Goal: Information Seeking & Learning: Learn about a topic

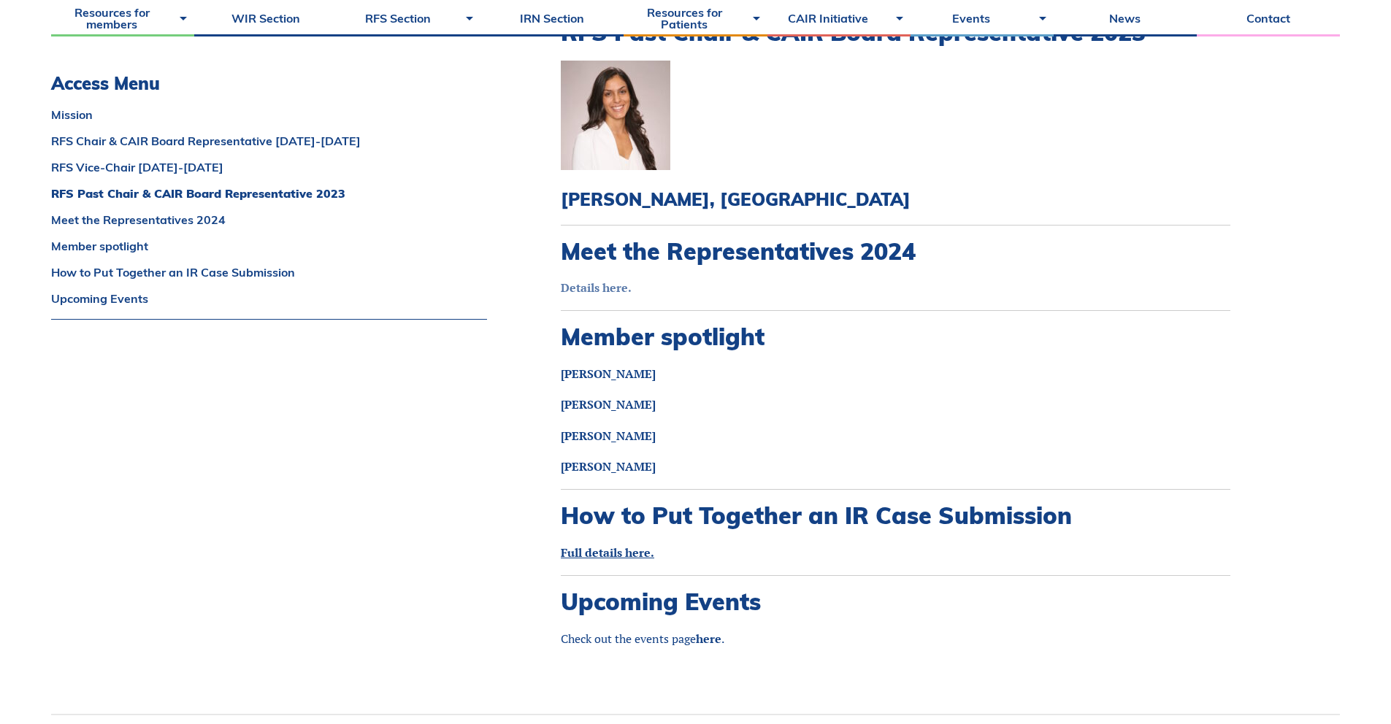
scroll to position [1428, 0]
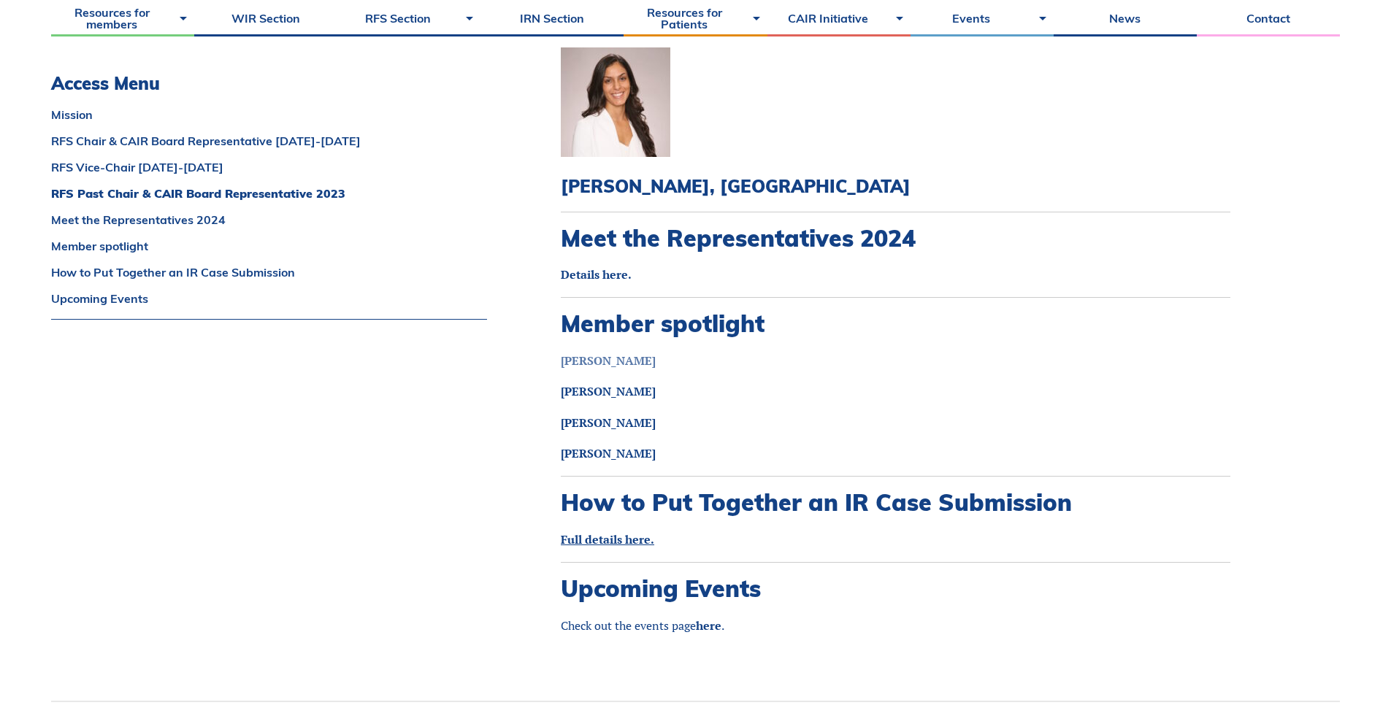
click at [588, 353] on strong "Aida Ahrari" at bounding box center [608, 361] width 95 height 16
click at [597, 267] on link "Details here." at bounding box center [596, 275] width 71 height 16
click at [612, 415] on link "François Coulombe" at bounding box center [608, 423] width 95 height 16
click at [635, 383] on link "Jaspreet Bajwa" at bounding box center [608, 391] width 95 height 16
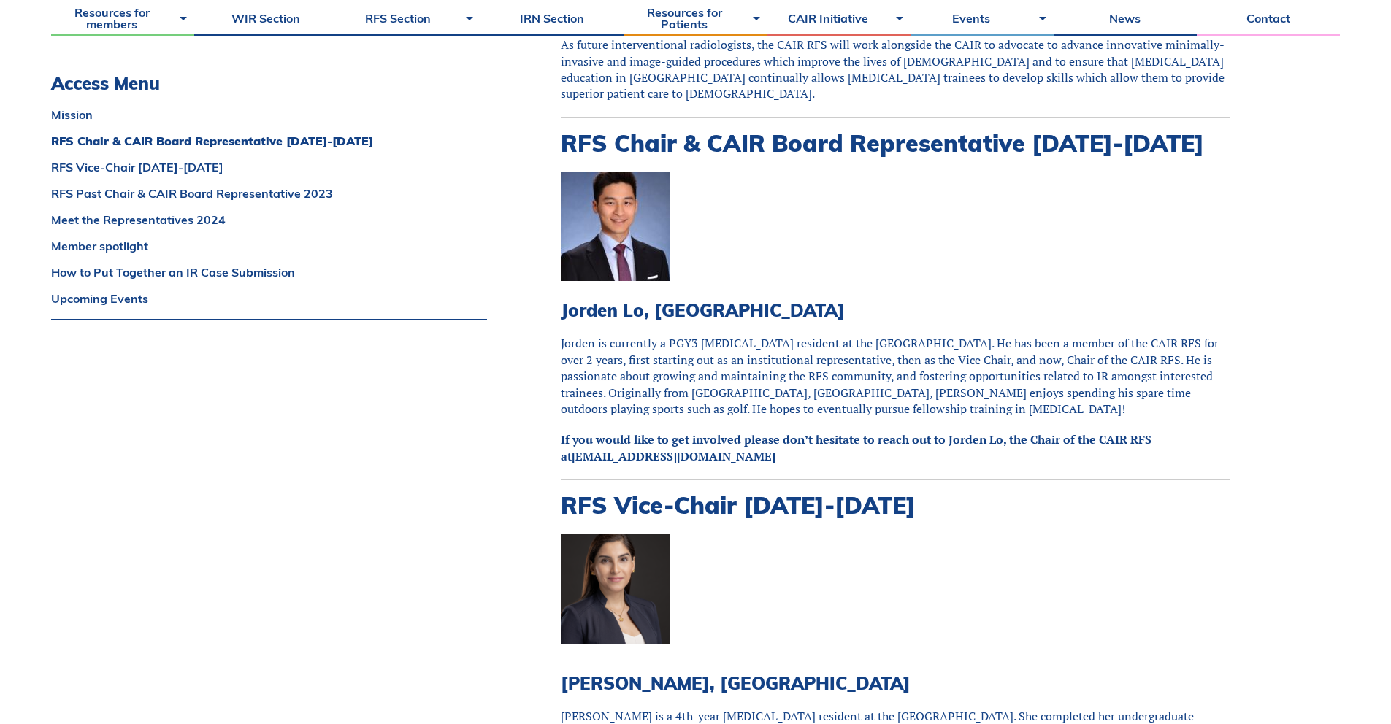
scroll to position [0, 0]
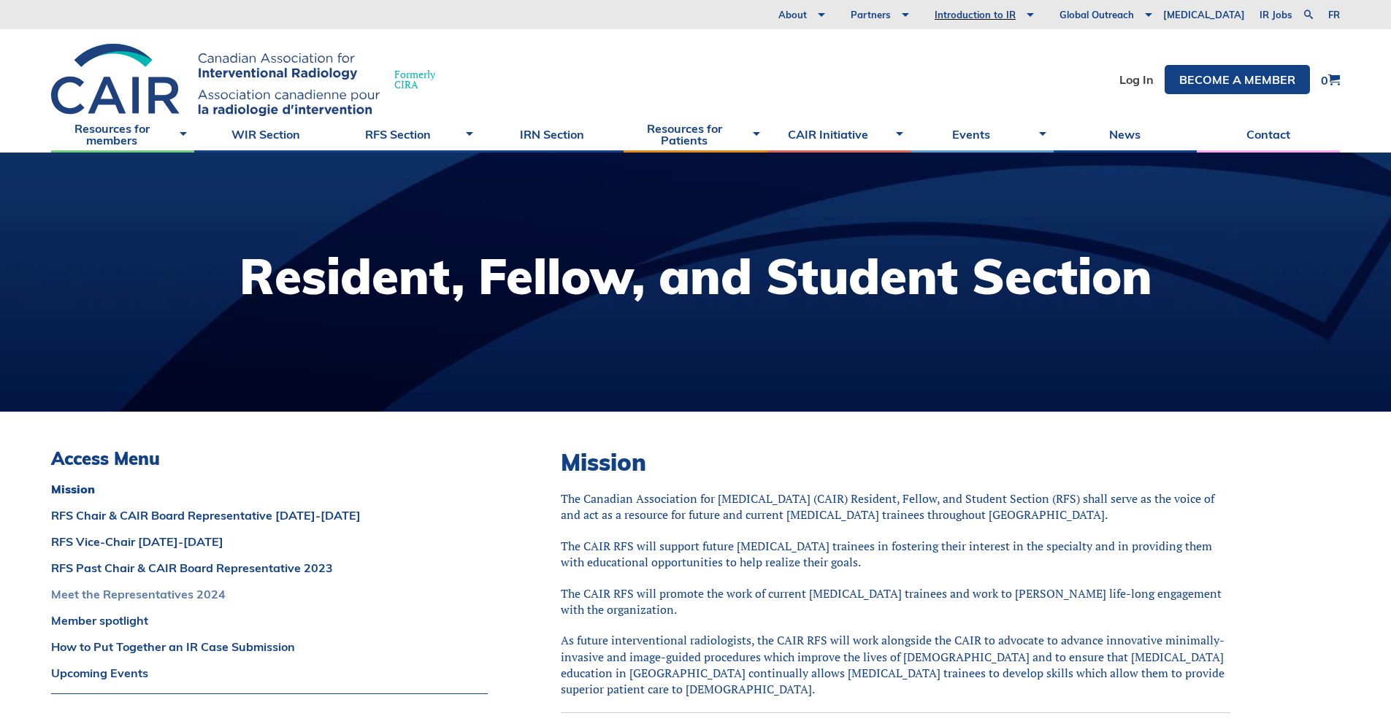
click at [167, 595] on link "Meet the Representatives 2024" at bounding box center [269, 595] width 437 height 12
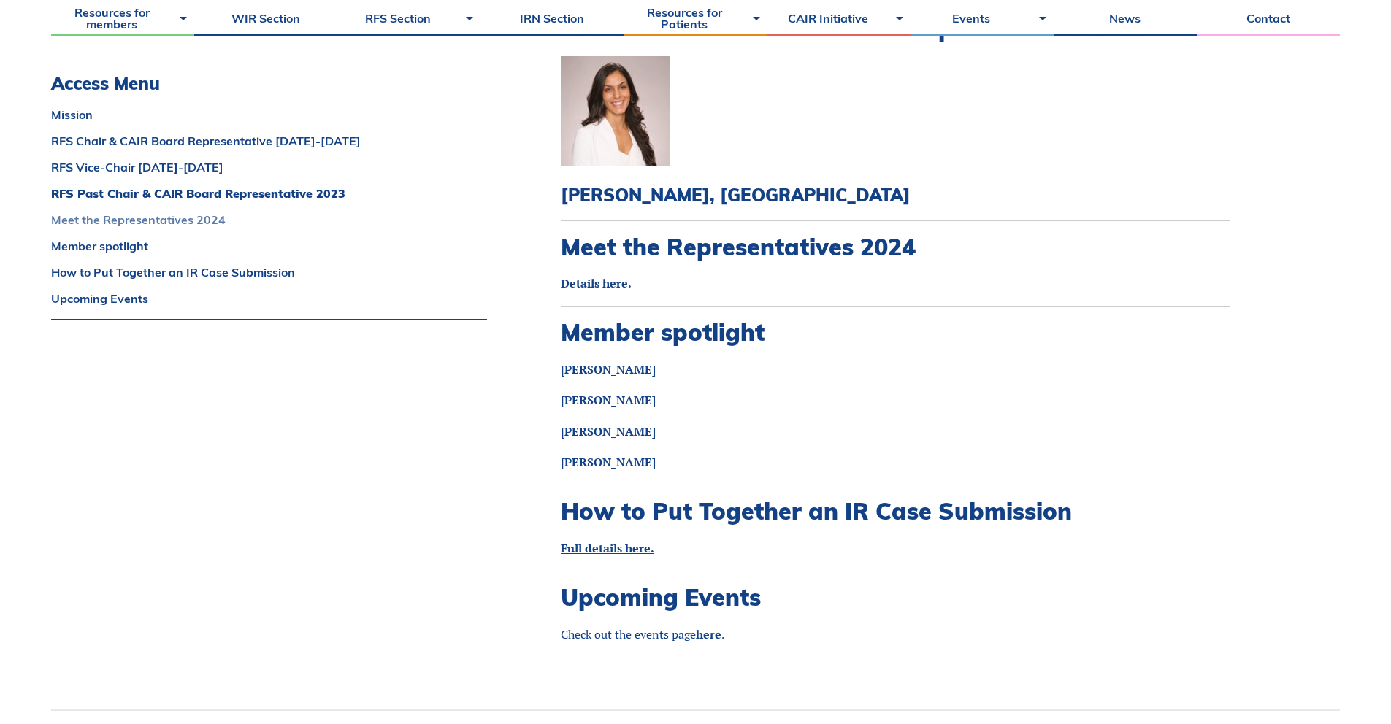
scroll to position [1563, 0]
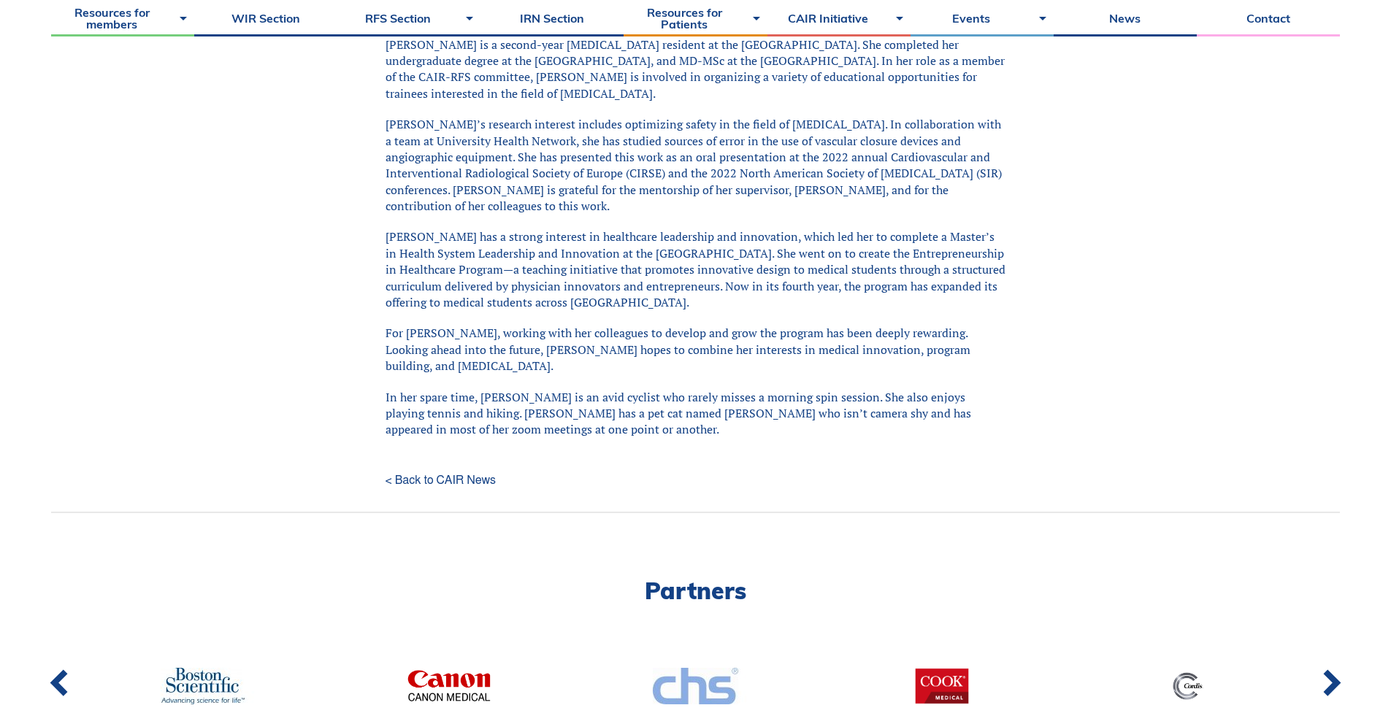
scroll to position [646, 0]
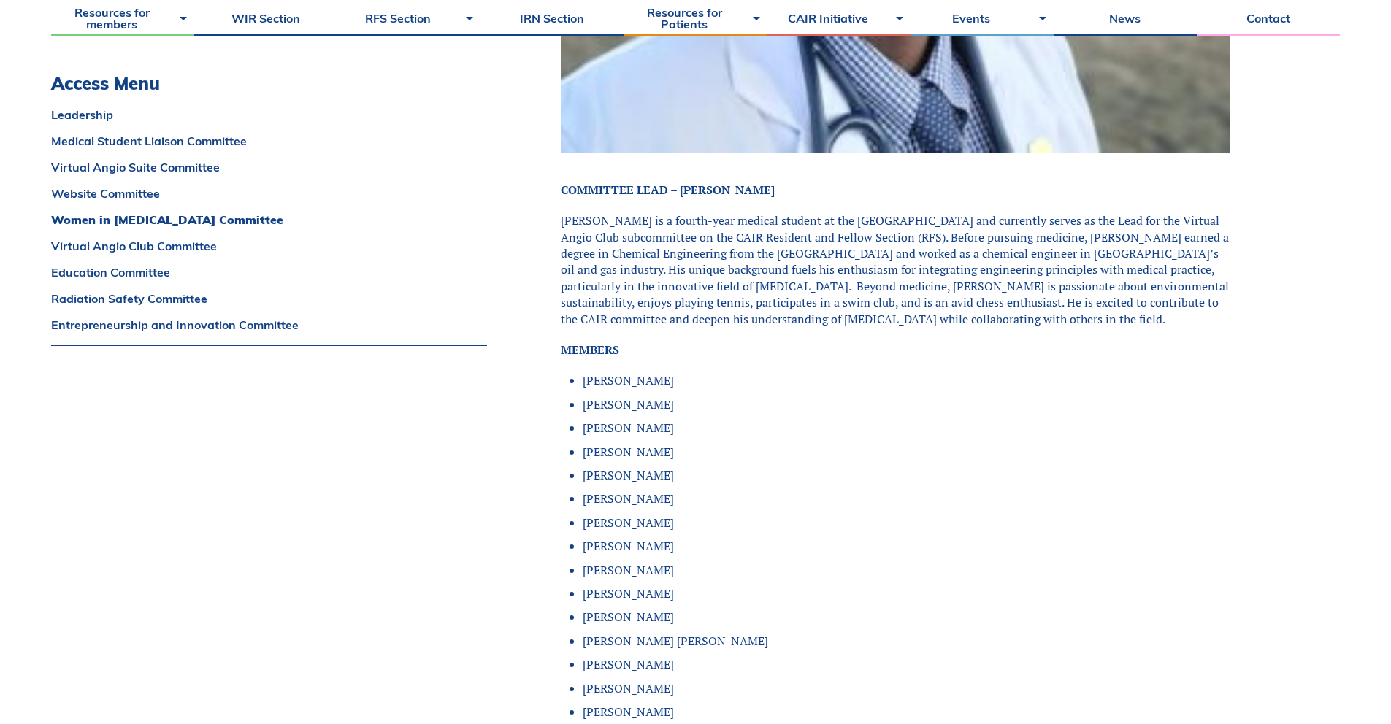
scroll to position [5696, 0]
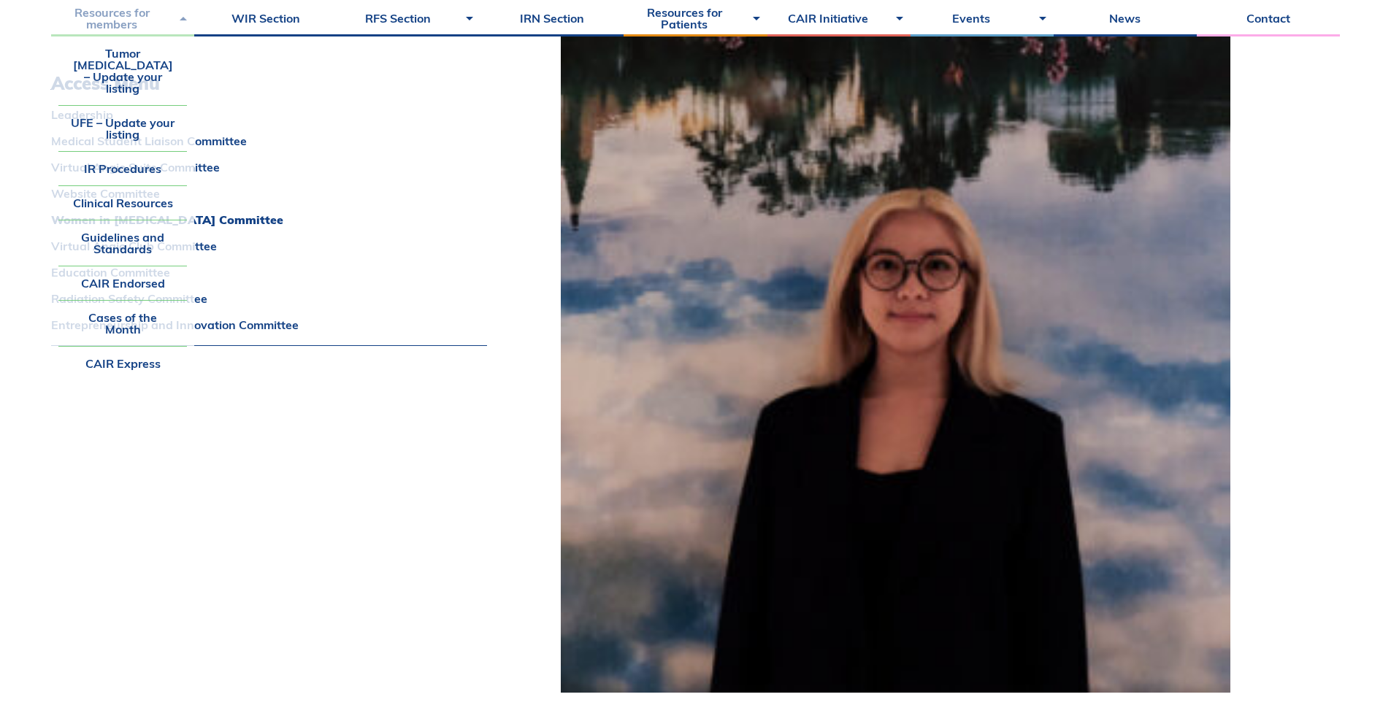
click at [137, 16] on link "Resources for members" at bounding box center [122, 18] width 143 height 37
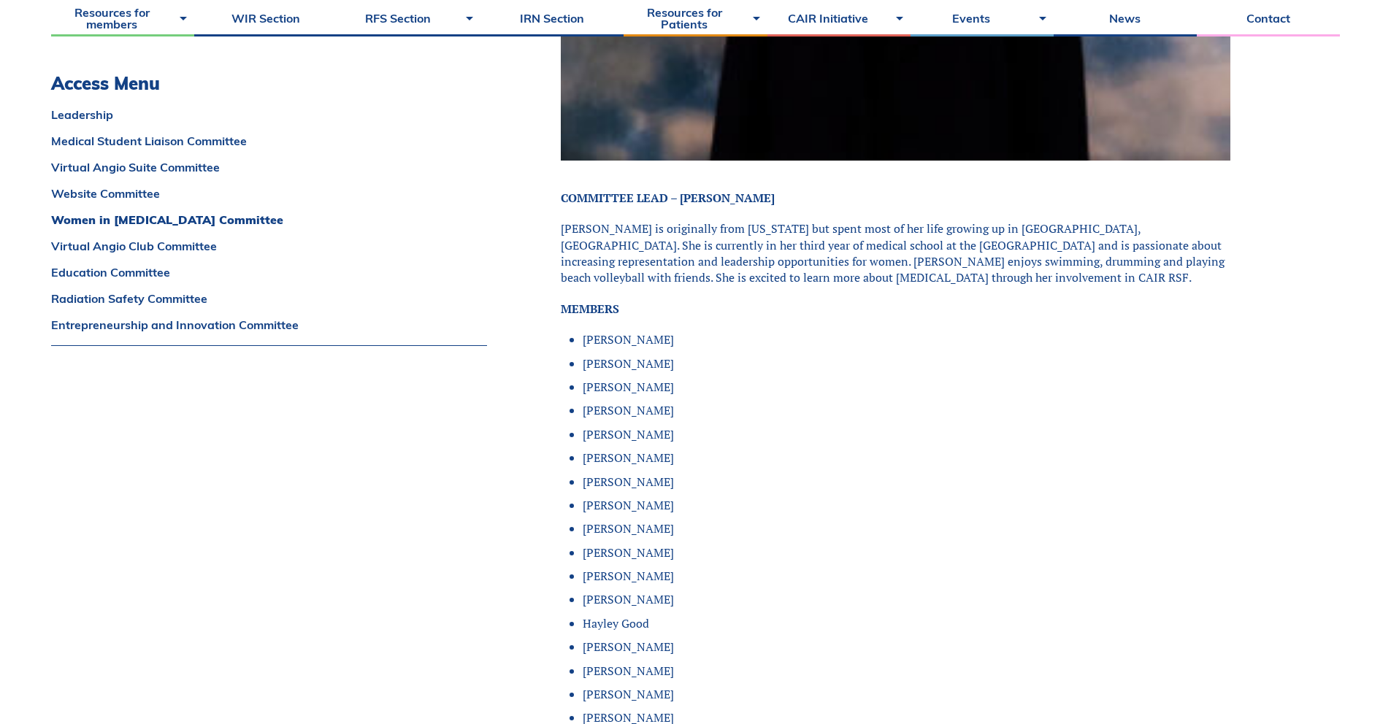
scroll to position [1105, 0]
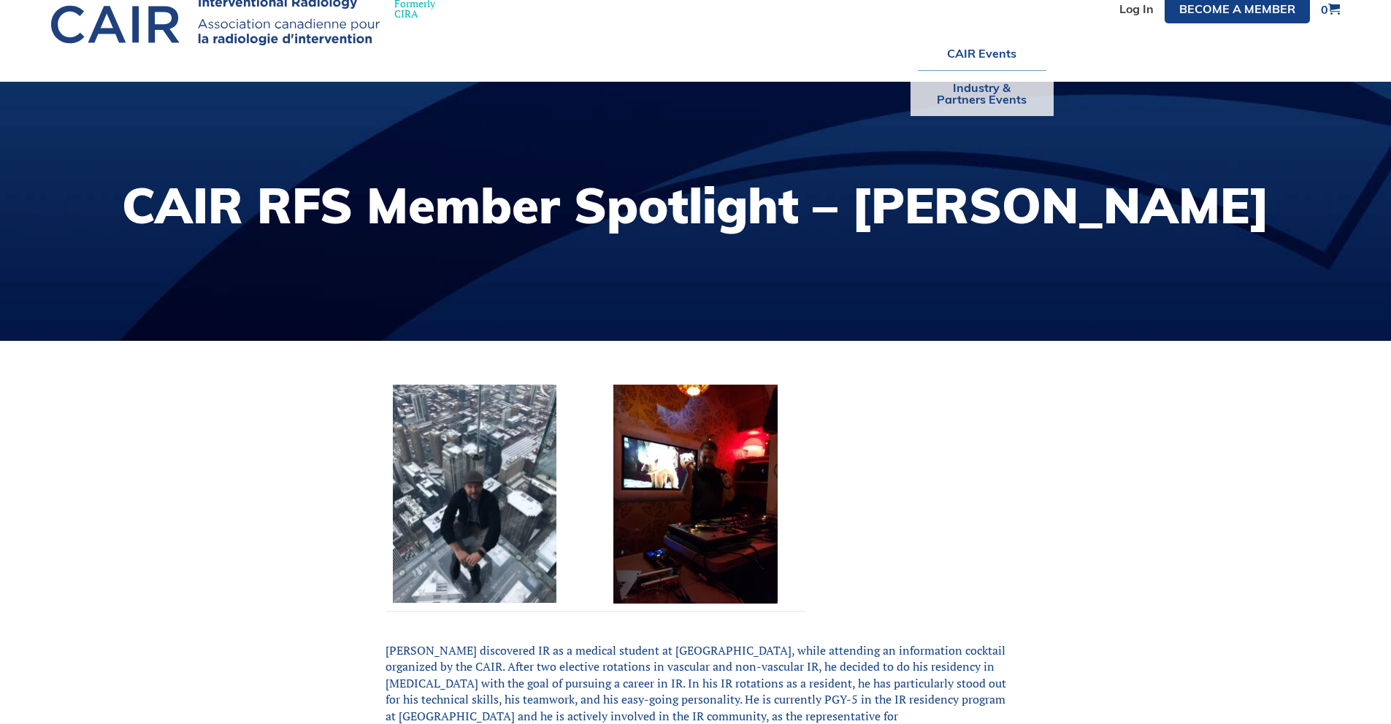
scroll to position [180, 0]
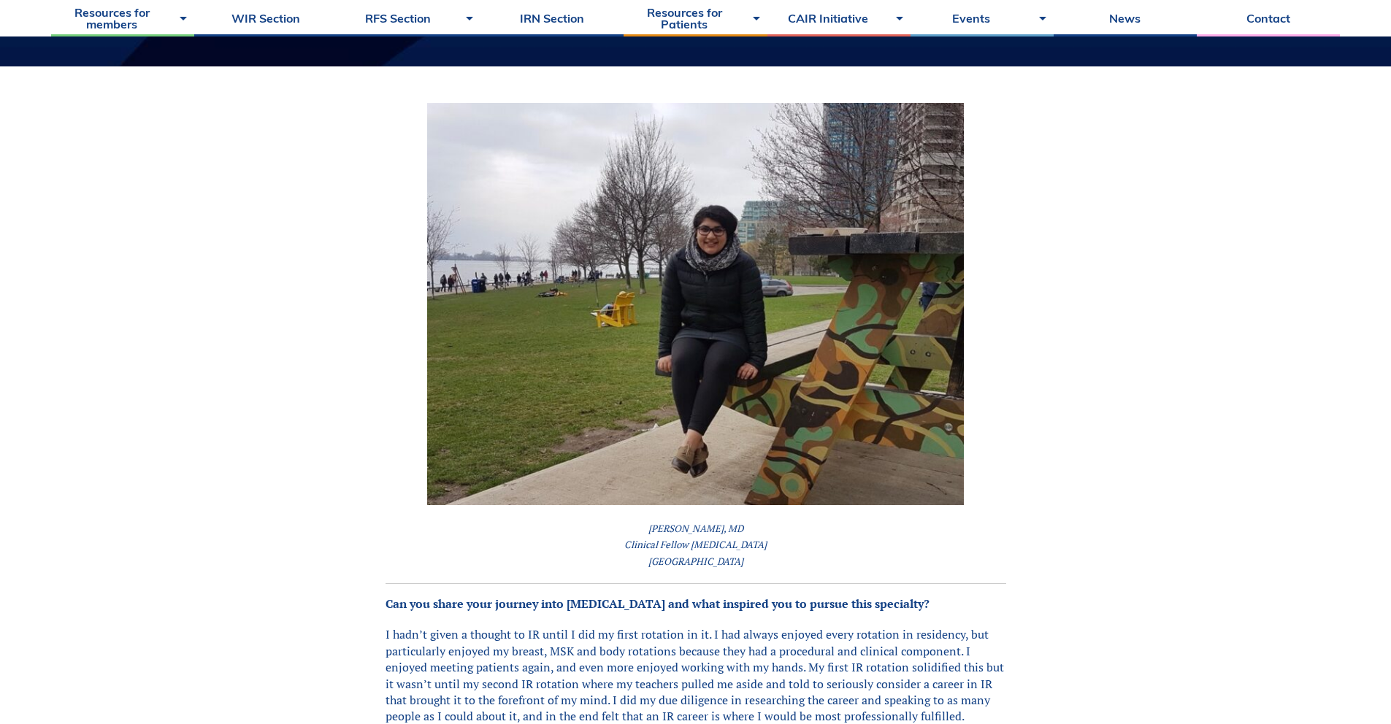
scroll to position [356, 0]
